Goal: Task Accomplishment & Management: Complete application form

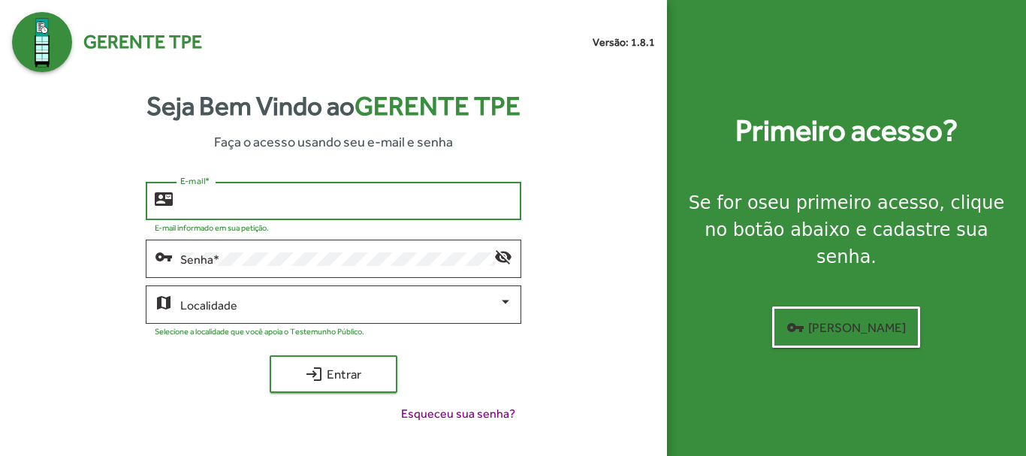
click at [311, 198] on input "E-mail *" at bounding box center [345, 202] width 331 height 14
type input "**********"
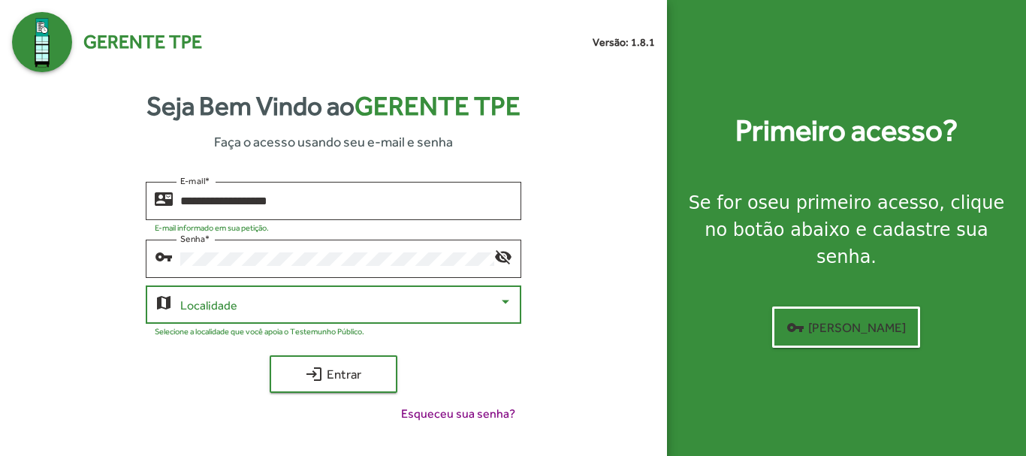
click at [391, 307] on span at bounding box center [339, 305] width 318 height 14
click at [506, 306] on div at bounding box center [506, 302] width 14 height 14
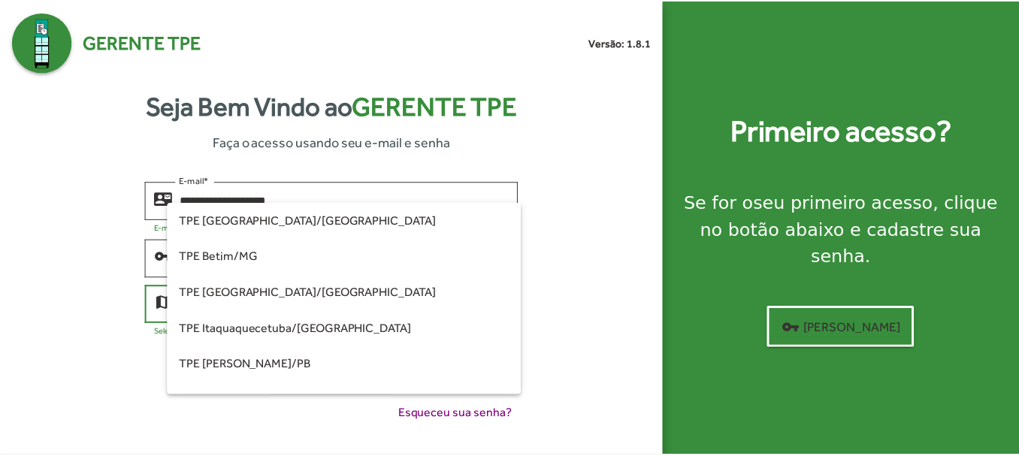
scroll to position [421, 0]
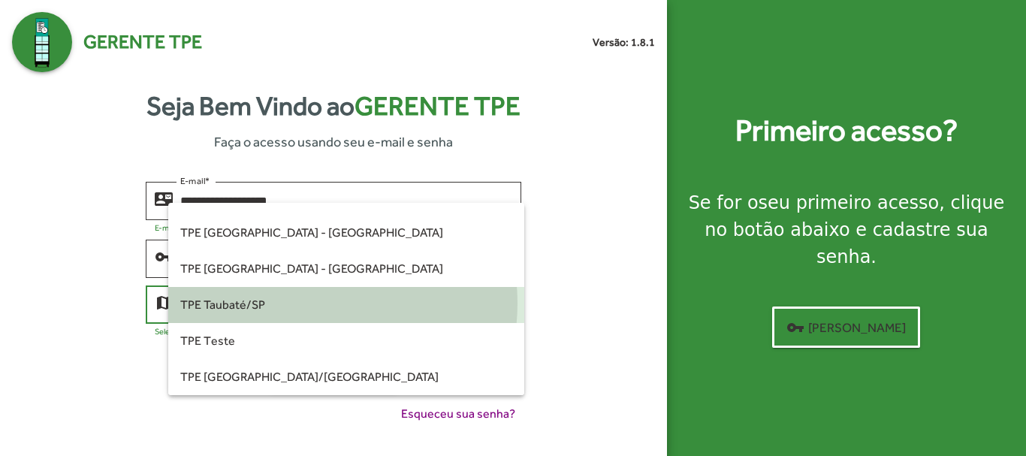
click at [314, 303] on span "TPE Taubaté/SP" at bounding box center [345, 305] width 331 height 36
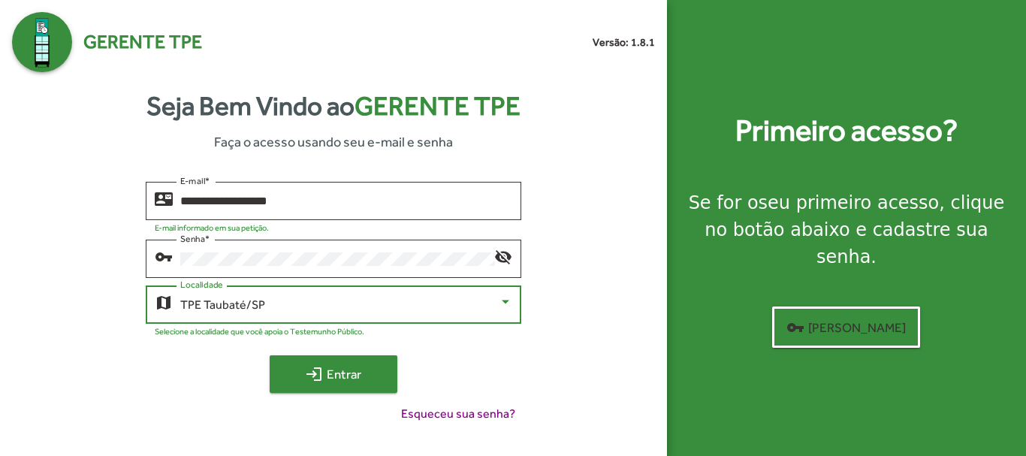
click at [321, 376] on mat-icon "login" at bounding box center [314, 374] width 18 height 18
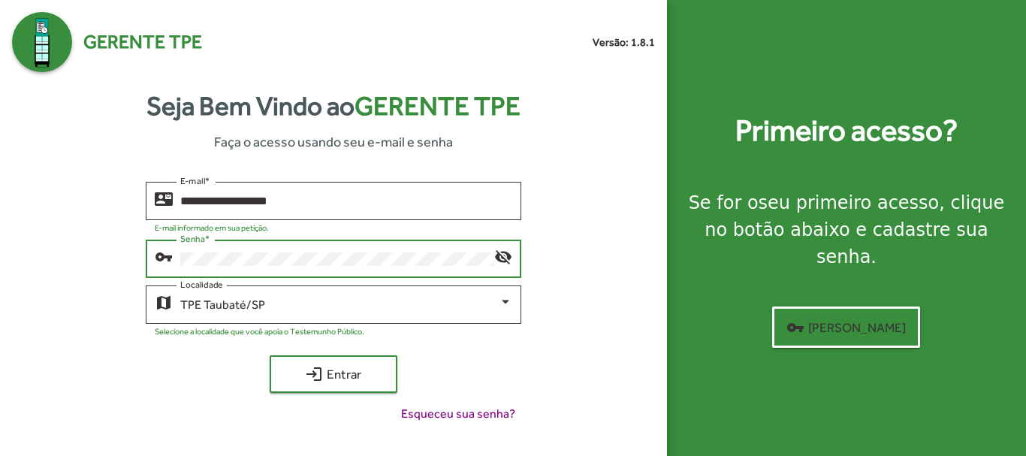
click at [172, 256] on div "vpn_key Senha * visibility_off" at bounding box center [333, 257] width 375 height 41
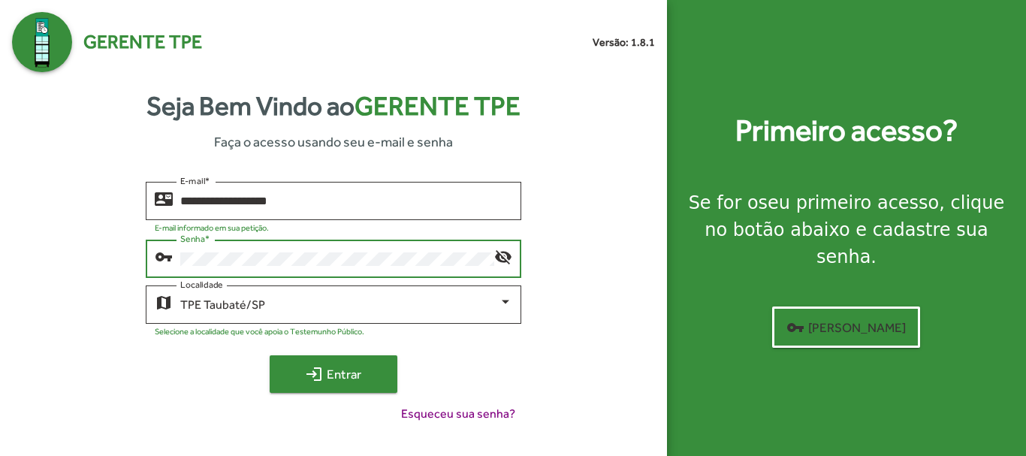
click at [359, 365] on span "login Entrar" at bounding box center [333, 374] width 101 height 27
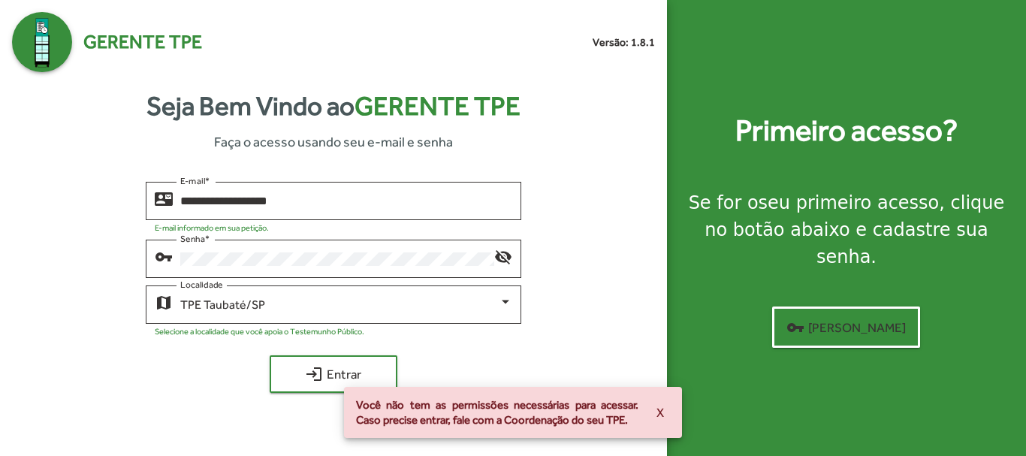
click at [110, 383] on div "**********" at bounding box center [333, 308] width 643 height 253
click at [47, 246] on div "**********" at bounding box center [333, 308] width 643 height 253
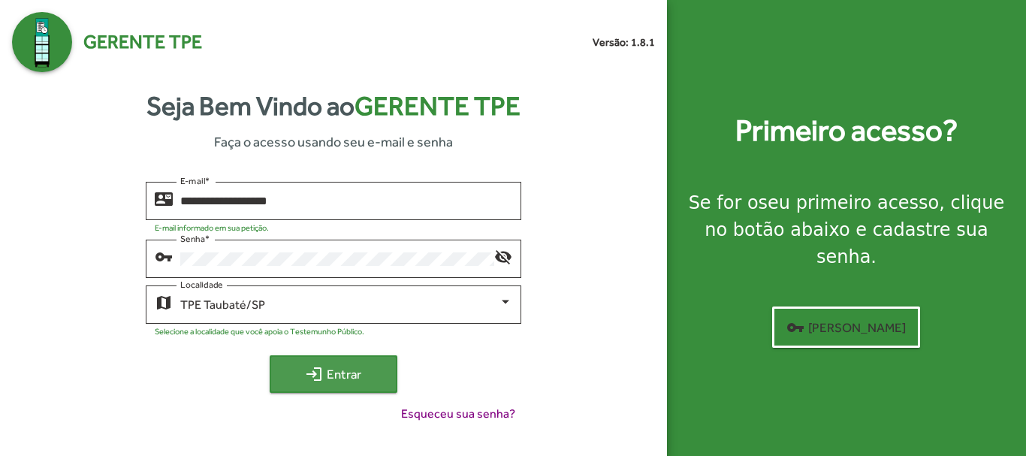
click at [340, 367] on span "login Entrar" at bounding box center [333, 374] width 101 height 27
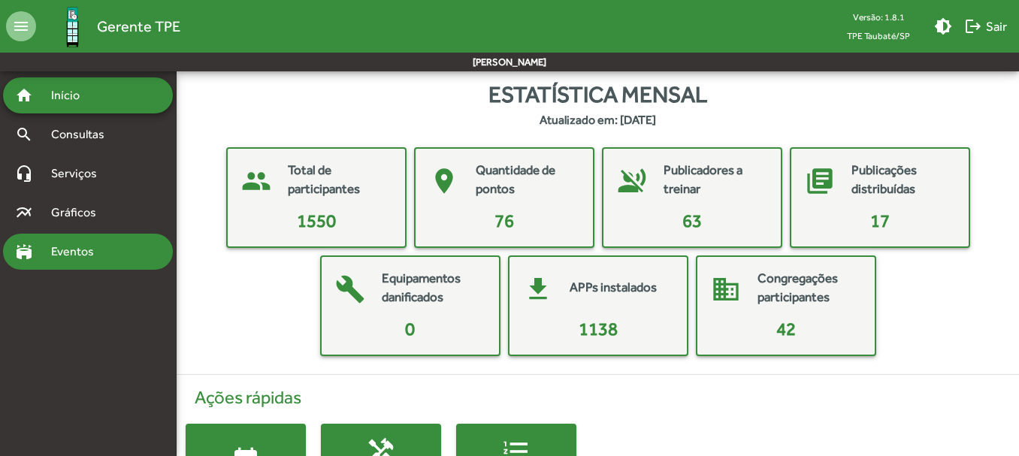
click at [62, 245] on span "Eventos" at bounding box center [78, 252] width 72 height 18
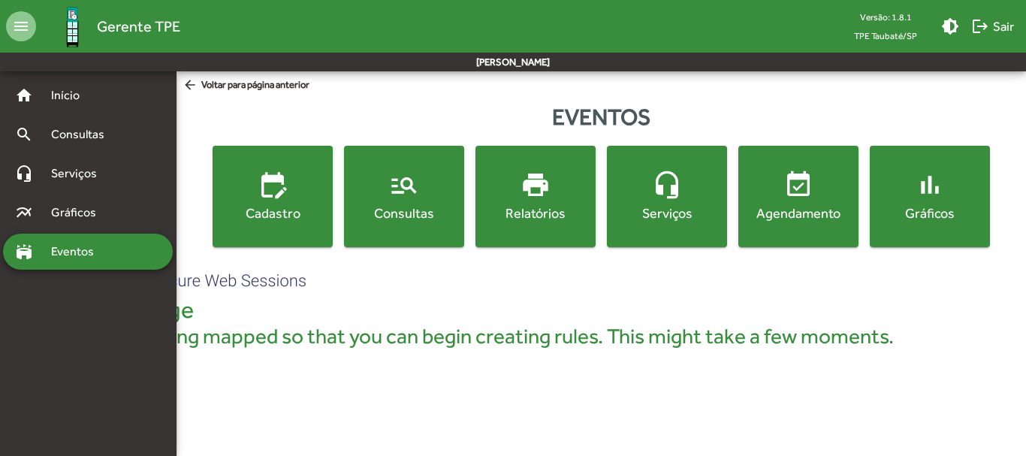
click at [403, 185] on mat-icon "manage_search" at bounding box center [404, 185] width 30 height 30
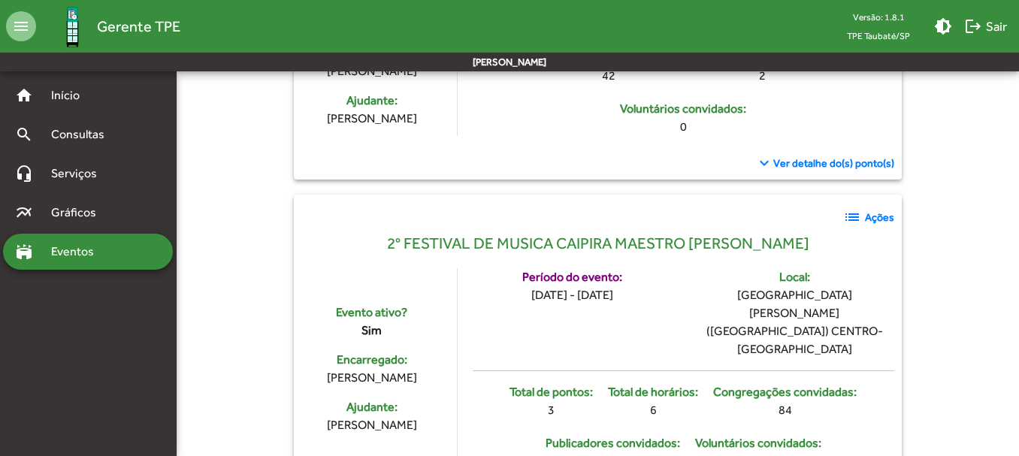
scroll to position [451, 0]
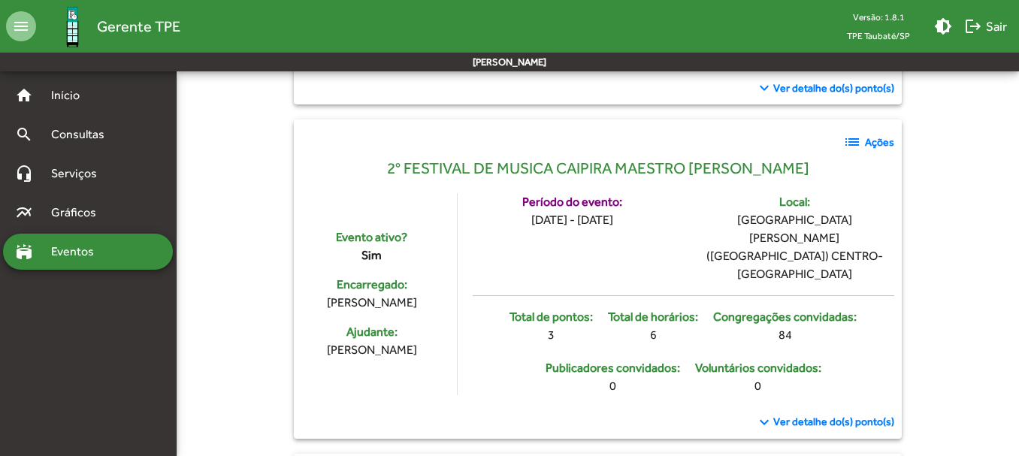
click at [862, 138] on span "list Ações" at bounding box center [868, 142] width 51 height 18
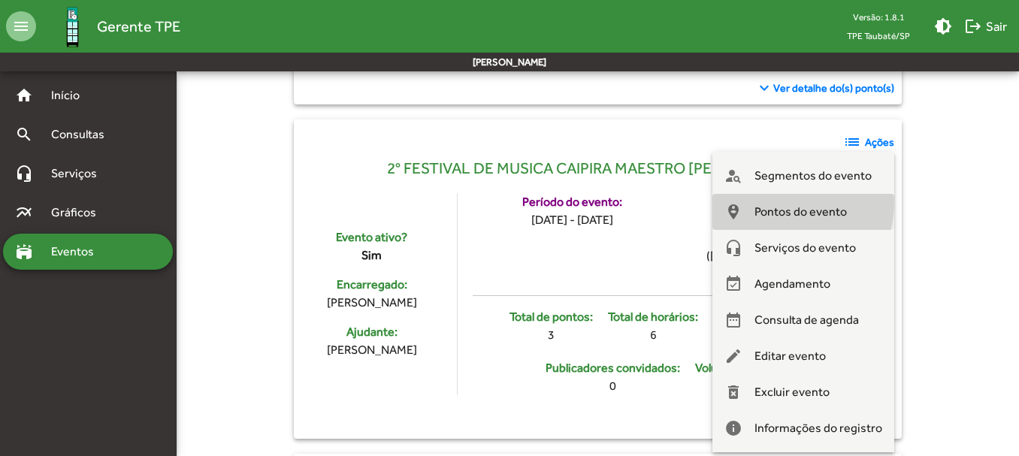
click at [787, 203] on span "Pontos do evento" at bounding box center [800, 212] width 92 height 36
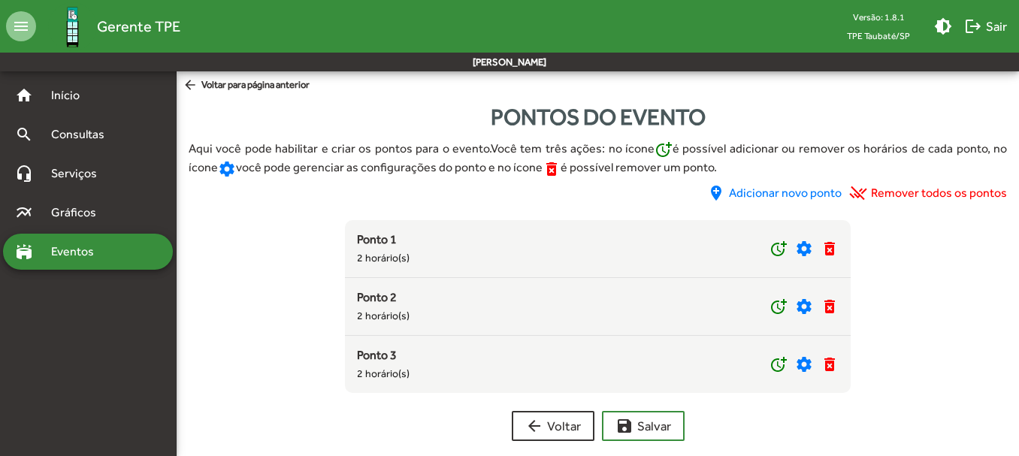
scroll to position [15, 0]
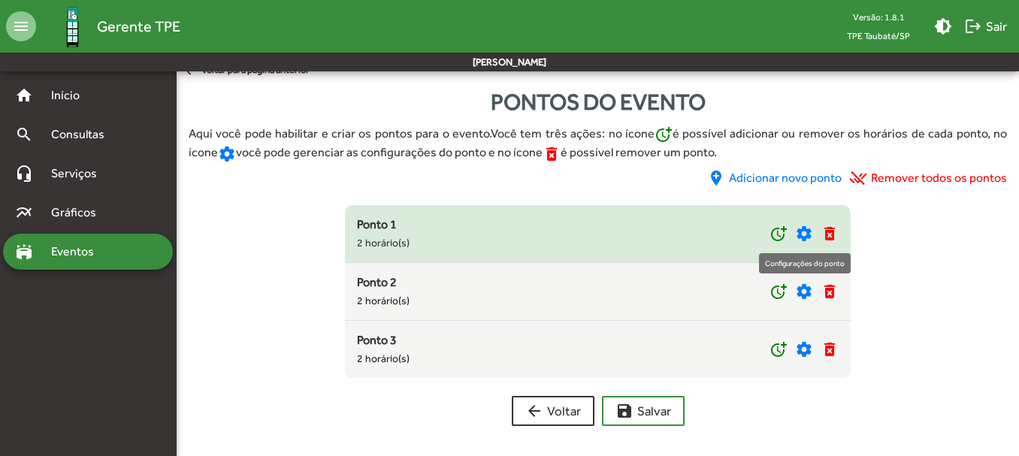
click at [807, 230] on mat-icon "settings" at bounding box center [804, 234] width 18 height 18
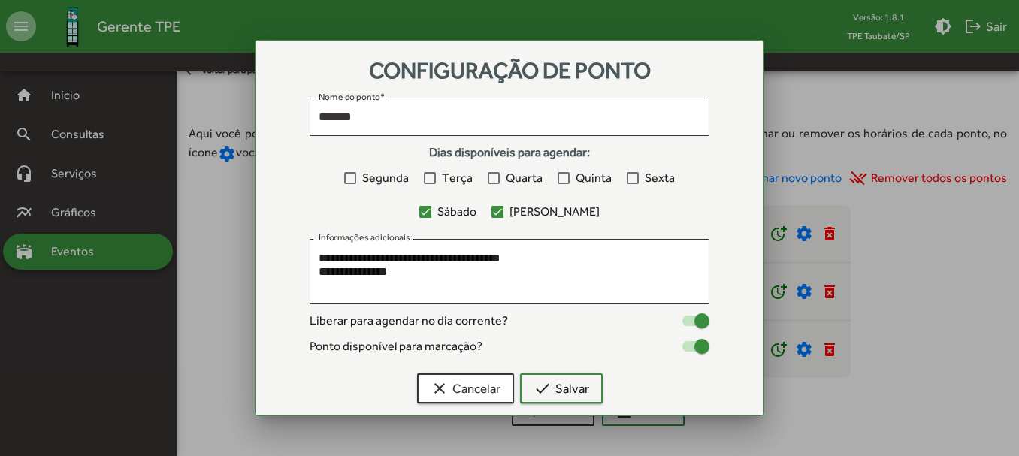
click at [207, 198] on div at bounding box center [509, 228] width 1019 height 456
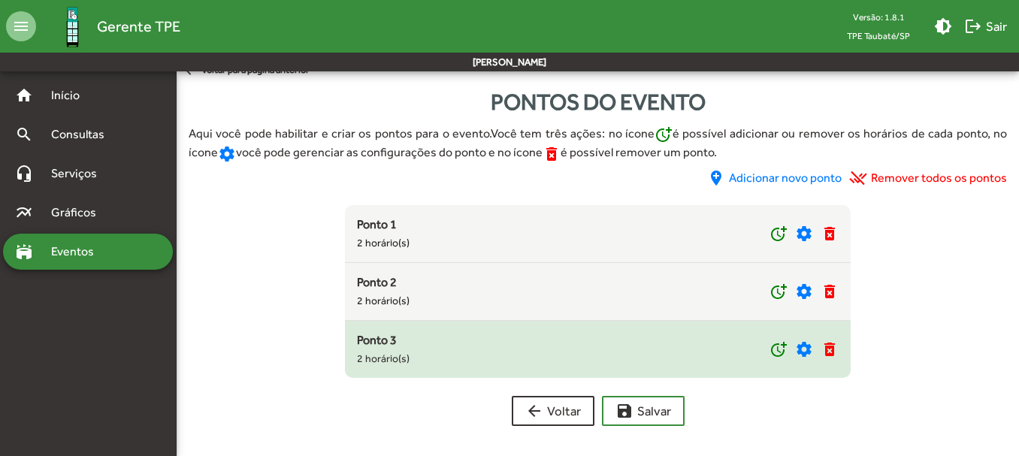
scroll to position [0, 0]
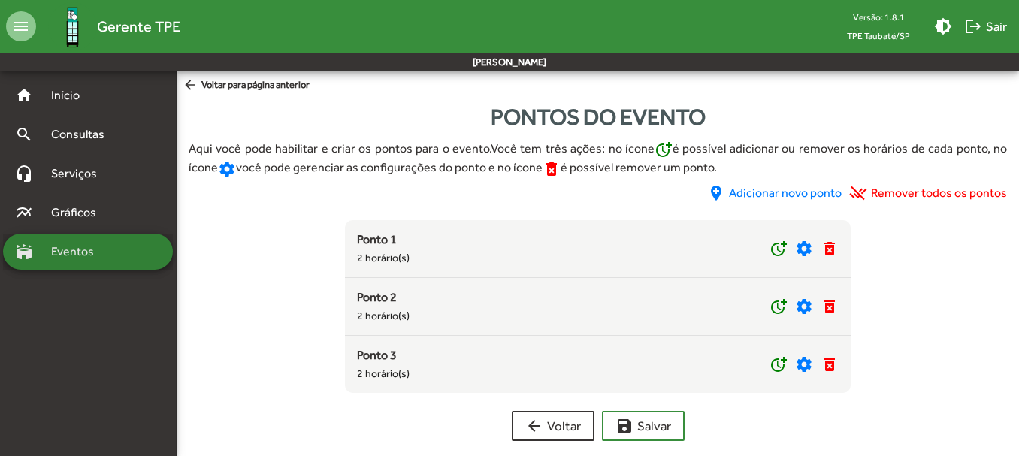
click at [87, 250] on span "Eventos" at bounding box center [78, 252] width 72 height 18
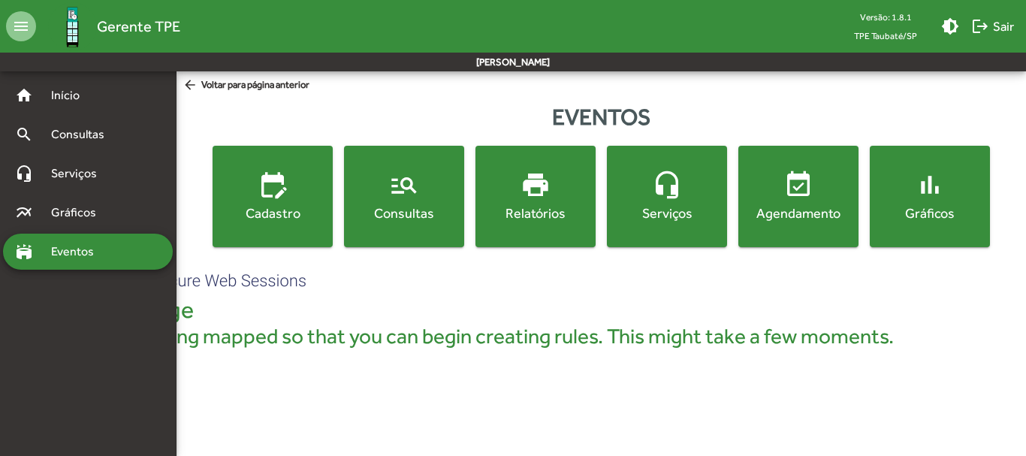
click at [805, 195] on mat-icon "event_available" at bounding box center [798, 185] width 30 height 30
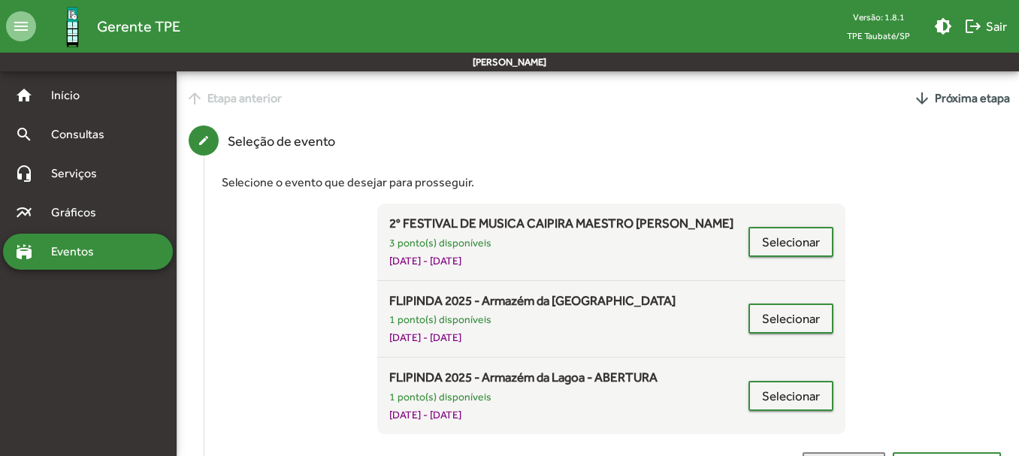
scroll to position [150, 0]
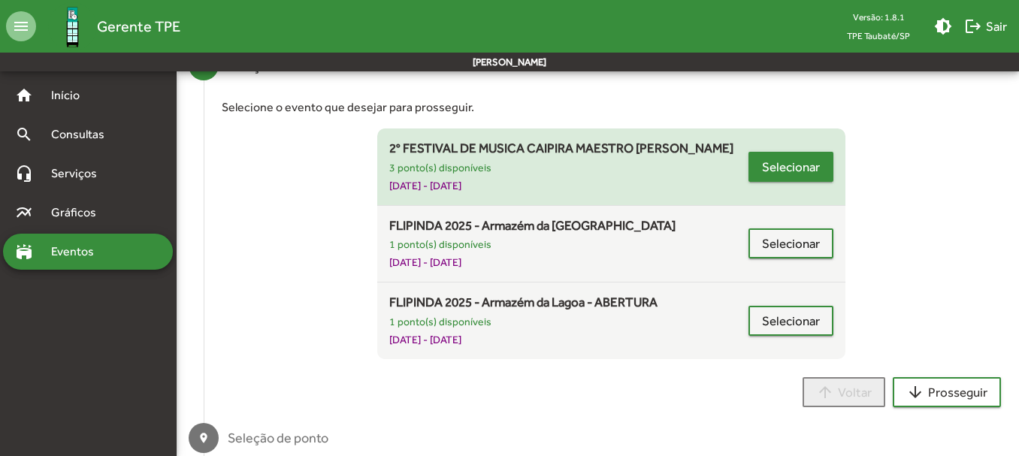
click at [773, 164] on span "Selecionar" at bounding box center [791, 166] width 58 height 27
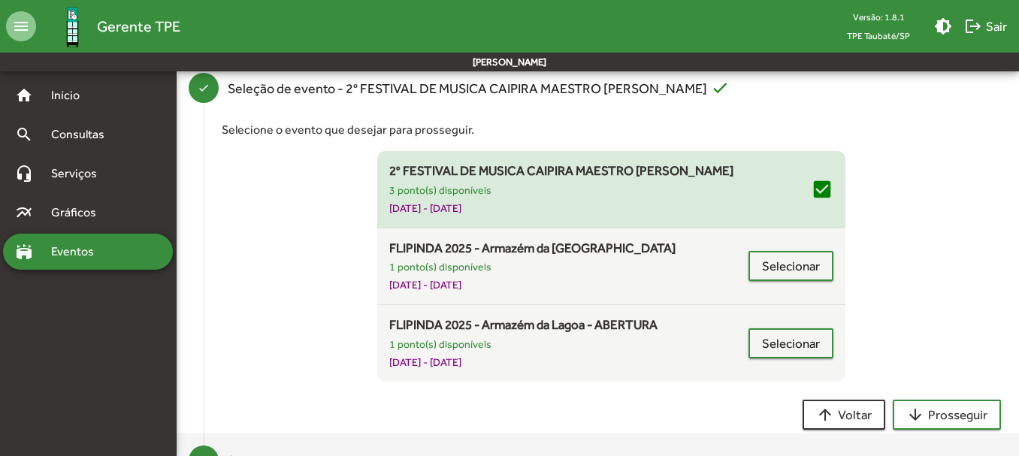
scroll to position [159, 0]
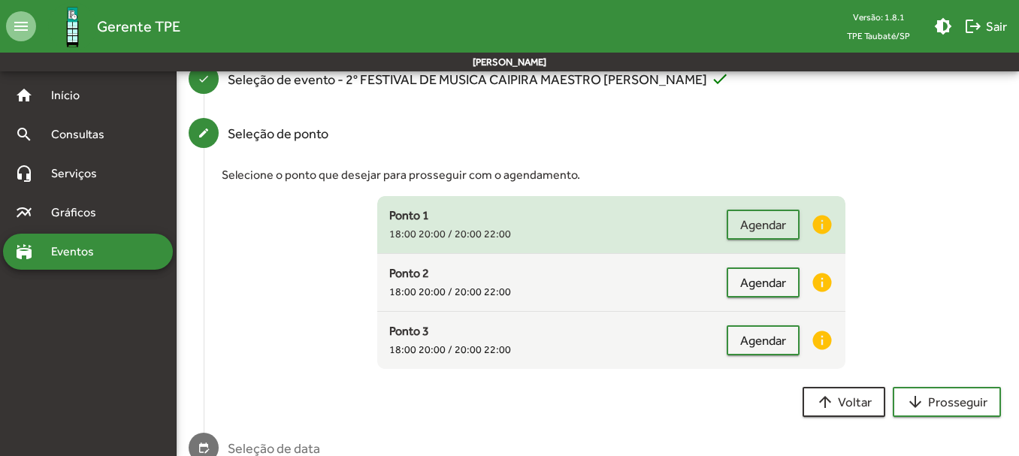
click at [554, 213] on div "Ponto 1" at bounding box center [557, 216] width 336 height 18
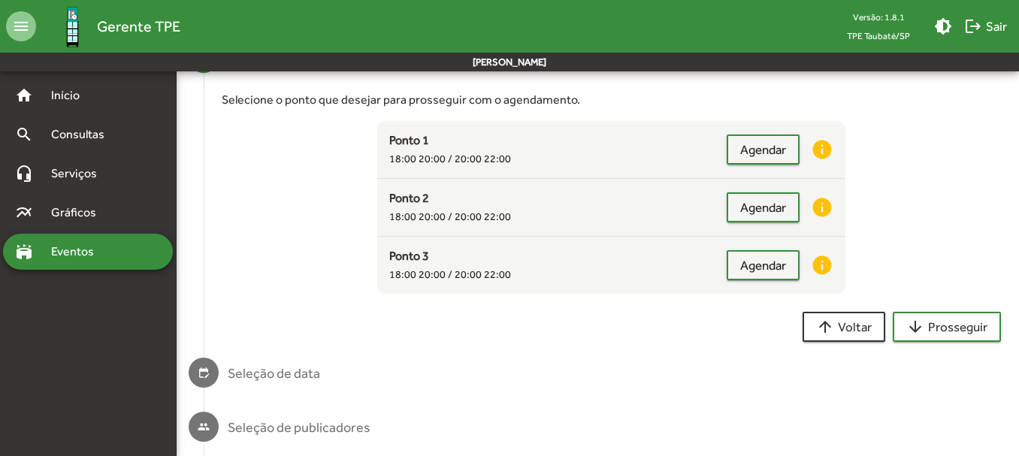
scroll to position [304, 0]
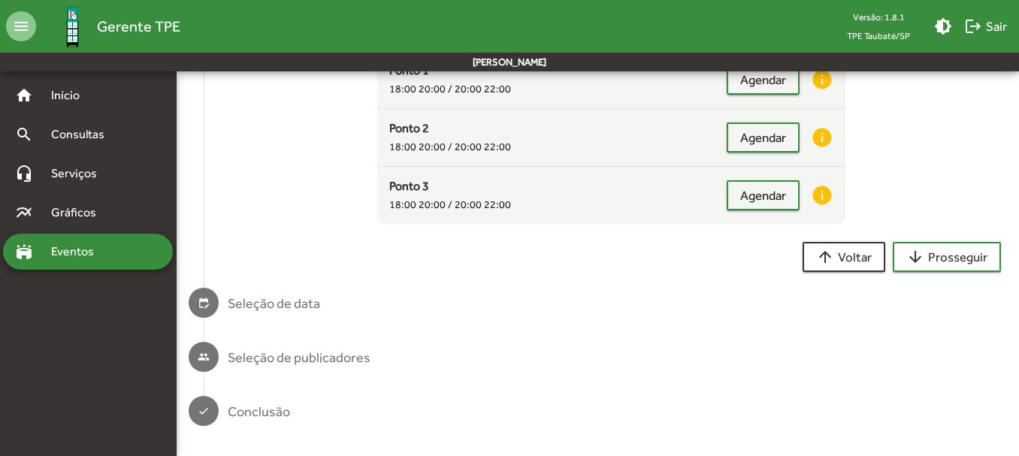
click at [312, 356] on div "Seleção de publicadores" at bounding box center [299, 357] width 143 height 20
click at [322, 306] on mat-step-header "edit_calendar Seleção de data" at bounding box center [598, 303] width 842 height 54
click at [956, 249] on span "arrow_downward Prosseguir" at bounding box center [946, 256] width 81 height 27
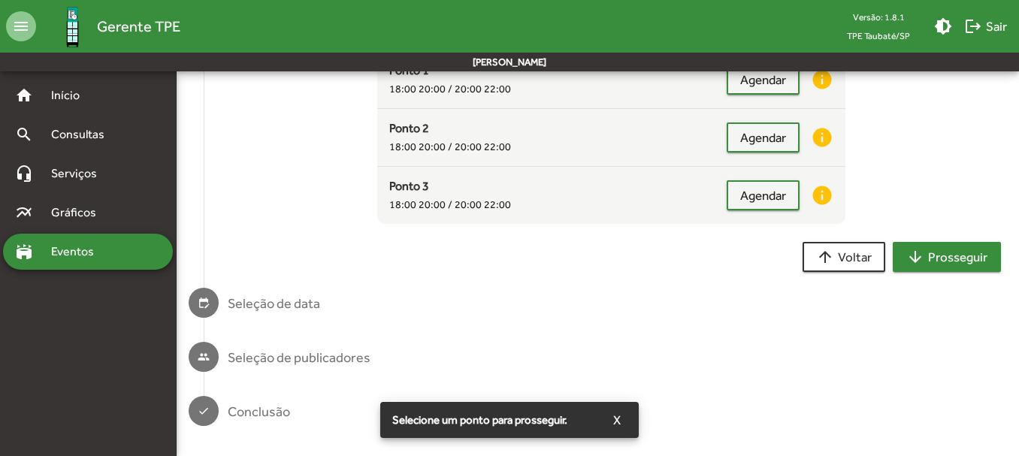
scroll to position [79, 0]
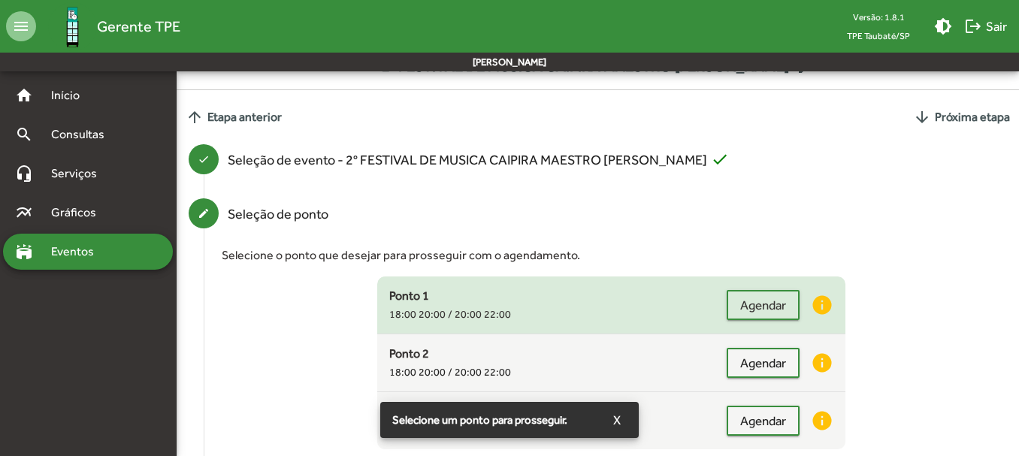
click at [478, 315] on small "18:00 20:00 / 20:00 22:00" at bounding box center [450, 314] width 122 height 12
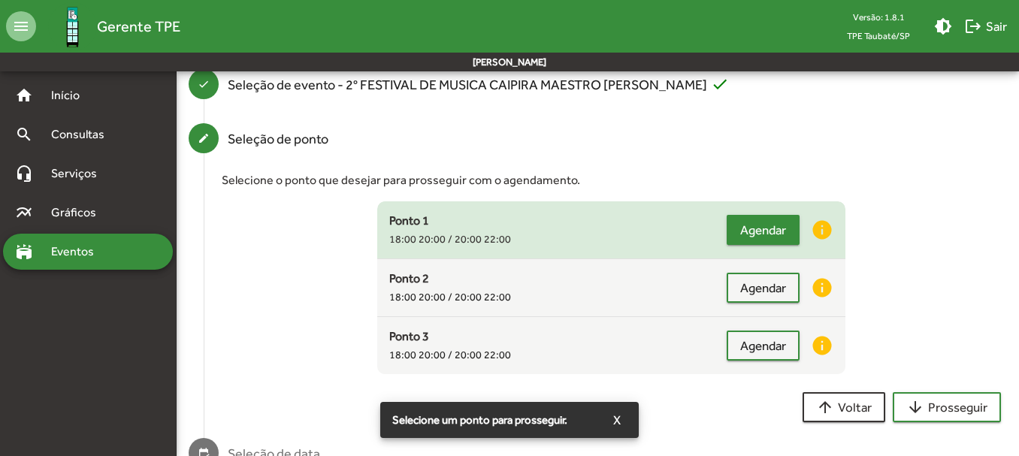
click at [775, 226] on span "Agendar" at bounding box center [763, 229] width 46 height 27
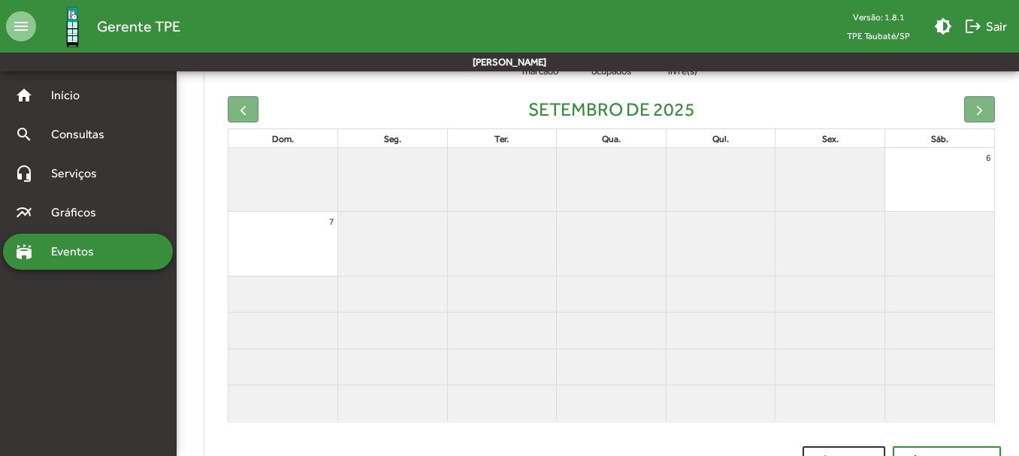
scroll to position [297, 0]
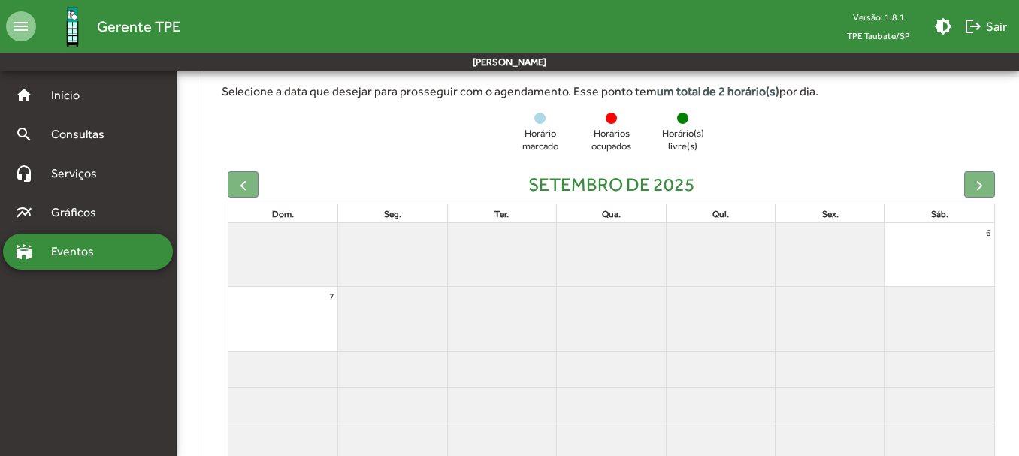
click at [939, 240] on div "6" at bounding box center [939, 233] width 109 height 20
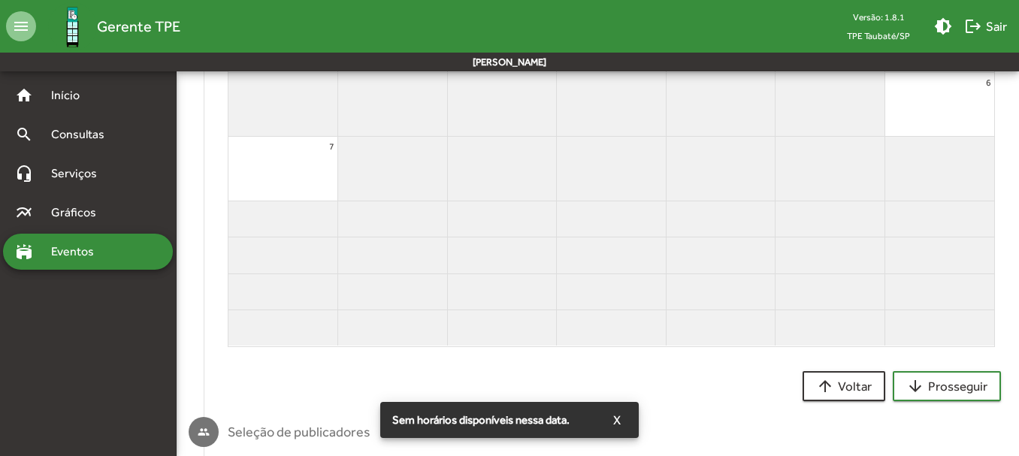
scroll to position [522, 0]
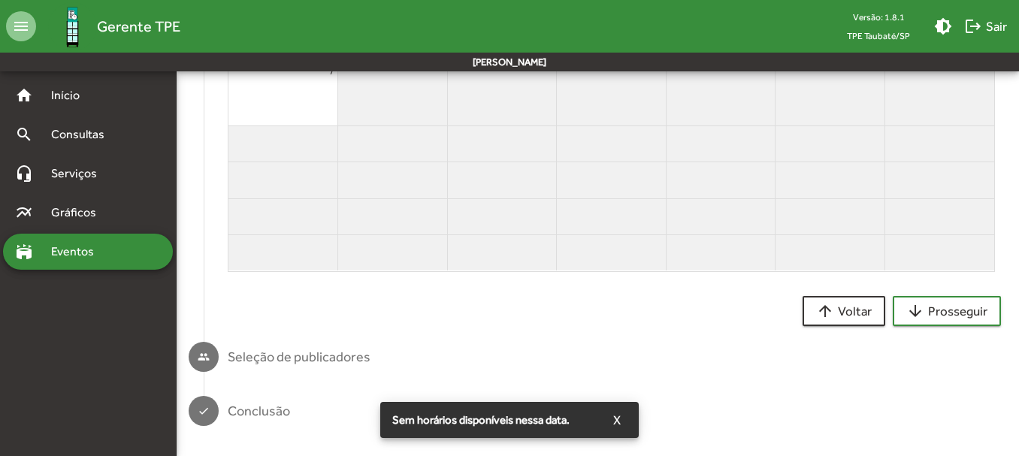
click at [343, 352] on div "Seleção de publicadores" at bounding box center [299, 356] width 143 height 20
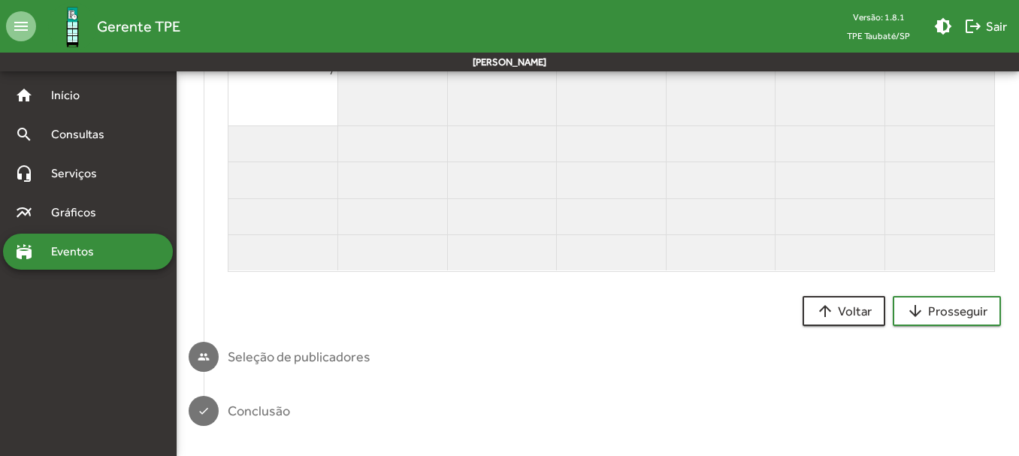
scroll to position [297, 0]
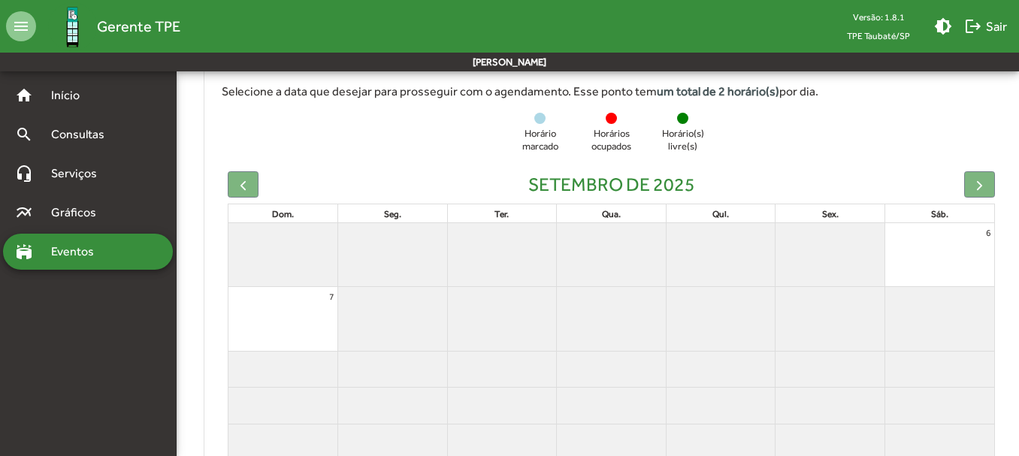
click at [117, 246] on div "stadium Eventos" at bounding box center [88, 252] width 170 height 36
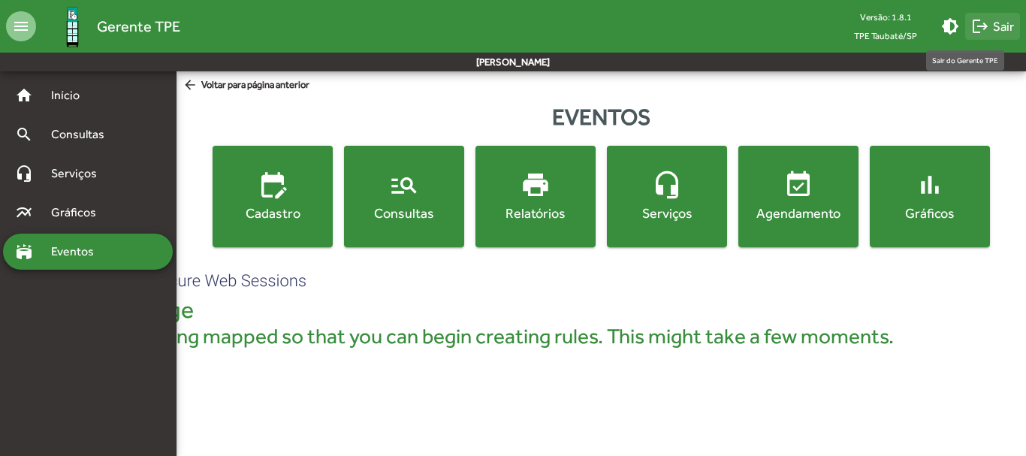
click at [985, 20] on mat-icon "logout" at bounding box center [980, 26] width 18 height 18
